Goal: Information Seeking & Learning: Learn about a topic

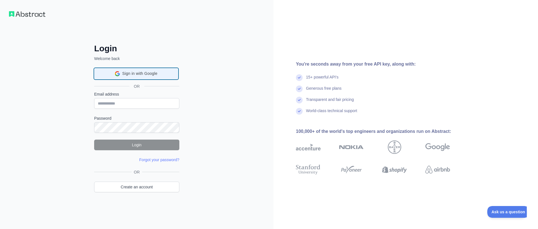
click at [138, 74] on span "Sign in with Google" at bounding box center [139, 74] width 35 height 6
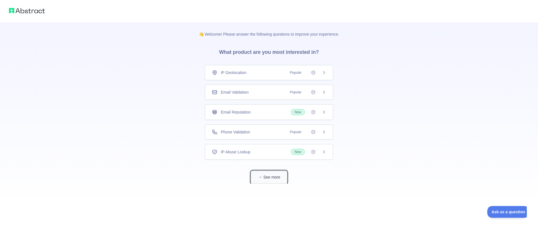
click at [275, 176] on button "See more" at bounding box center [269, 177] width 36 height 13
click at [261, 131] on div "Phone Validation Popular" at bounding box center [269, 132] width 114 height 6
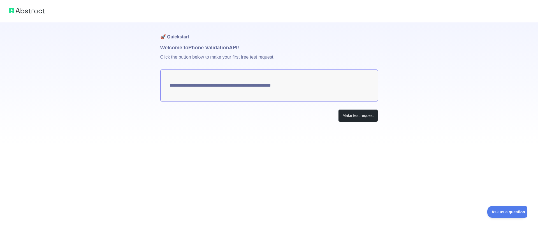
click at [304, 94] on textarea "**********" at bounding box center [269, 86] width 218 height 32
drag, startPoint x: 300, startPoint y: 87, endPoint x: 340, endPoint y: 108, distance: 45.0
click at [269, 87] on textarea "**********" at bounding box center [269, 86] width 218 height 32
click at [358, 113] on button "Make test request" at bounding box center [359, 115] width 40 height 13
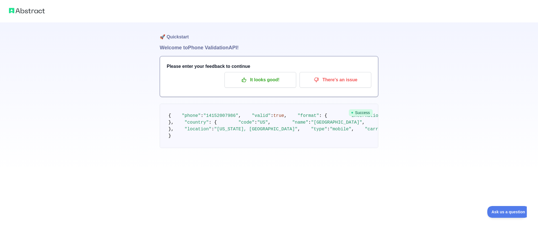
scroll to position [22, 0]
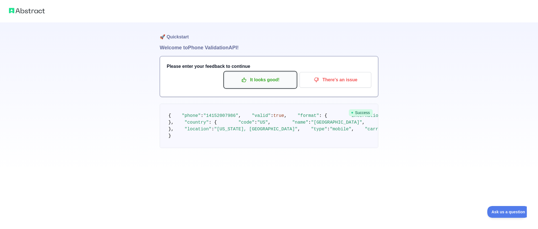
click at [257, 75] on p "It looks good!" at bounding box center [260, 80] width 63 height 10
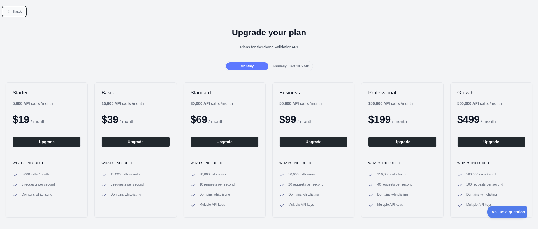
click at [15, 8] on button "Back" at bounding box center [14, 12] width 23 height 10
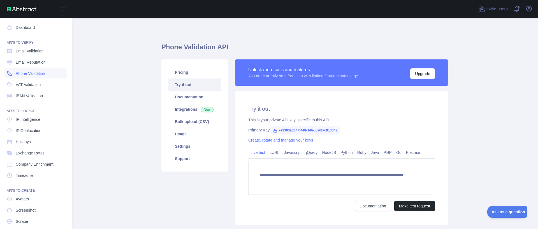
click at [37, 75] on span "Phone Validation" at bounding box center [30, 74] width 29 height 6
type textarea "**********"
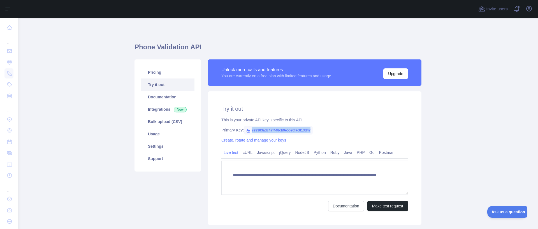
drag, startPoint x: 311, startPoint y: 131, endPoint x: 249, endPoint y: 131, distance: 62.0
click at [249, 131] on span "7e9303adc47f448cb9e5590fac813d47" at bounding box center [278, 130] width 69 height 8
copy span "7e9303adc47f448cb9e5590fac813d47"
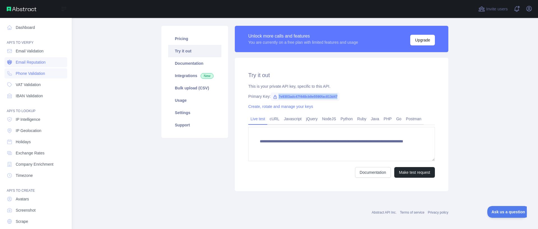
click at [20, 66] on link "Email Reputation" at bounding box center [35, 62] width 63 height 10
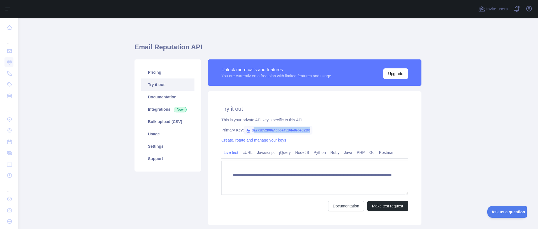
drag, startPoint x: 252, startPoint y: 130, endPoint x: 313, endPoint y: 131, distance: 60.3
click at [313, 131] on span "da272b52f98a4db6a4516fe8ebe022f0" at bounding box center [278, 130] width 69 height 8
drag, startPoint x: 251, startPoint y: 131, endPoint x: 313, endPoint y: 130, distance: 61.4
click at [313, 130] on span "da272b52f98a4db6a4516fe8ebe022f0" at bounding box center [278, 130] width 69 height 8
copy span "da272b52f98a4db6a4516fe8ebe022f0"
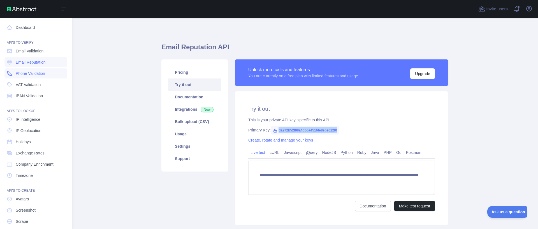
click at [34, 72] on span "Phone Validation" at bounding box center [30, 74] width 29 height 6
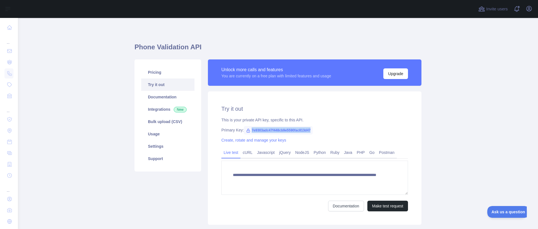
drag, startPoint x: 251, startPoint y: 130, endPoint x: 317, endPoint y: 132, distance: 65.9
click at [317, 132] on div "Primary Key: 7e9303adc47f448cb9e5590fac813d47" at bounding box center [315, 130] width 187 height 6
copy span "7e9303adc47f448cb9e5590fac813d47"
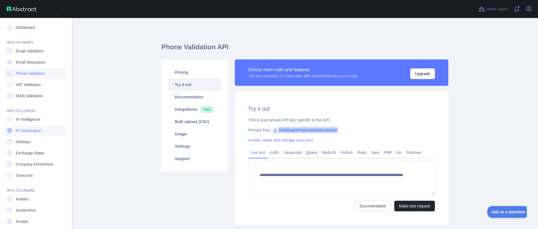
click at [41, 130] on link "IP Geolocation" at bounding box center [35, 131] width 63 height 10
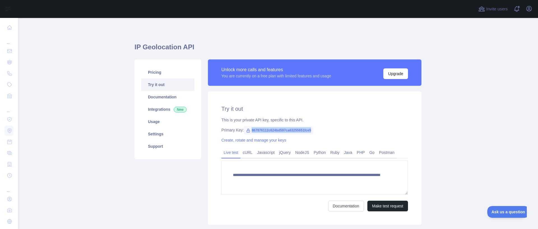
drag, startPoint x: 250, startPoint y: 130, endPoint x: 312, endPoint y: 130, distance: 61.7
click at [312, 130] on div "Primary Key: 867876112c624bd597ca63255651fce5" at bounding box center [315, 130] width 187 height 6
copy span "867876112c624bd597ca63255651fce5"
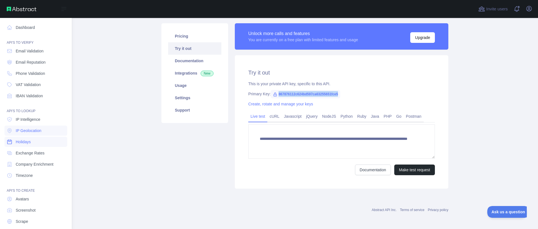
scroll to position [18, 0]
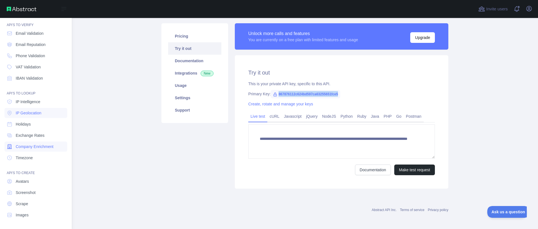
click at [40, 146] on span "Company Enrichment" at bounding box center [35, 147] width 38 height 6
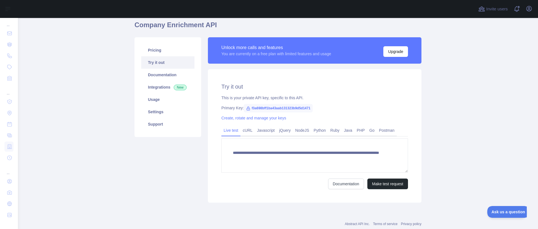
scroll to position [36, 0]
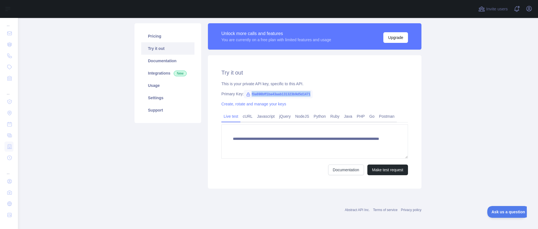
drag, startPoint x: 251, startPoint y: 93, endPoint x: 312, endPoint y: 93, distance: 61.4
click at [312, 93] on div "Primary Key: f3a698bff1ba43aab131323b9d5d1471" at bounding box center [315, 94] width 187 height 6
copy span "f3a698bff1ba43aab131323b9d5d1471"
type textarea "**********"
